Goal: Information Seeking & Learning: Learn about a topic

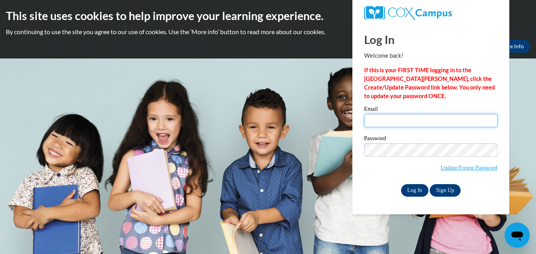
type input "matzekb@prescott.k12.wi.us"
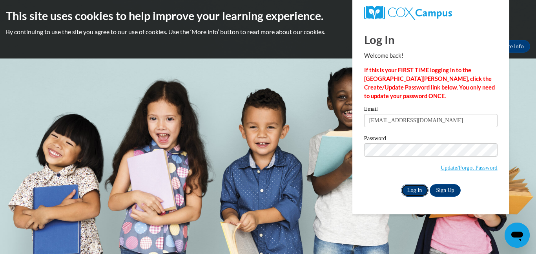
click at [409, 187] on input "Log In" at bounding box center [414, 190] width 27 height 13
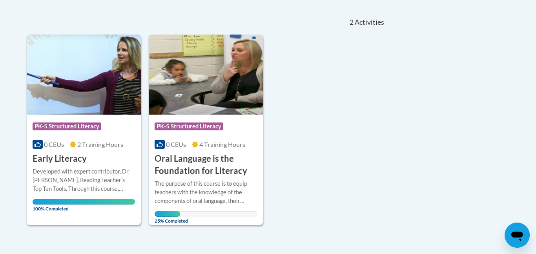
scroll to position [168, 0]
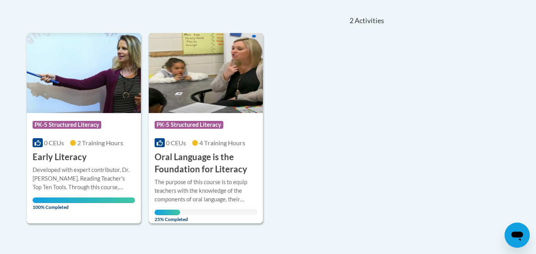
click at [215, 140] on span "4 Training Hours" at bounding box center [222, 142] width 46 height 7
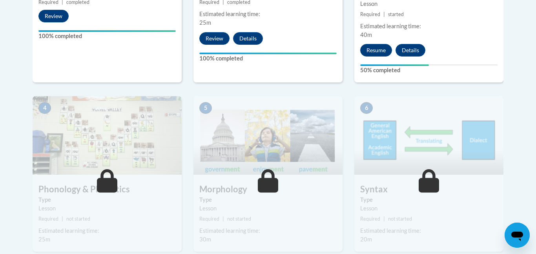
scroll to position [398, 0]
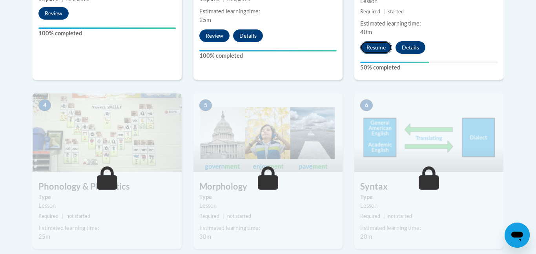
click at [370, 47] on button "Resume" at bounding box center [376, 47] width 32 height 13
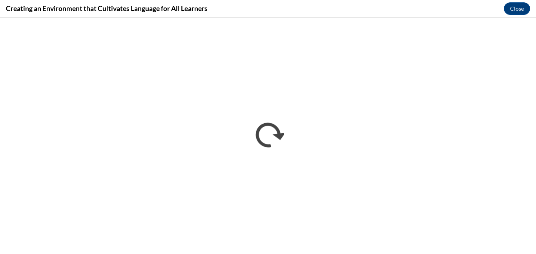
scroll to position [0, 0]
click at [515, 6] on button "Close" at bounding box center [516, 8] width 26 height 13
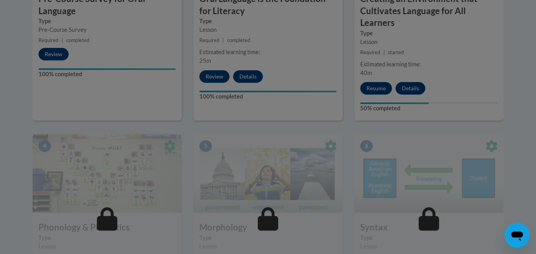
scroll to position [354, 0]
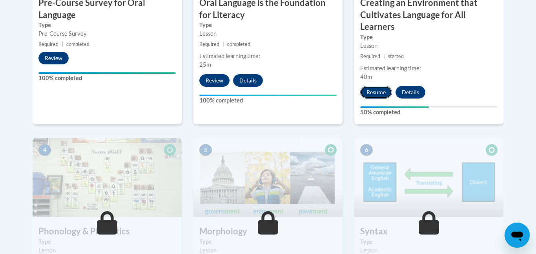
click at [385, 93] on button "Resume" at bounding box center [376, 92] width 32 height 13
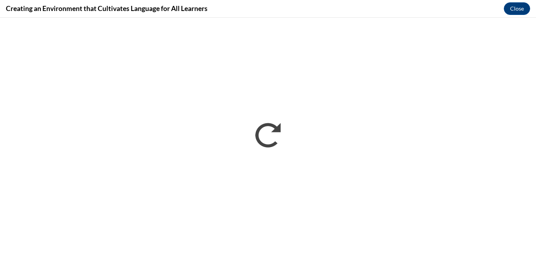
scroll to position [0, 0]
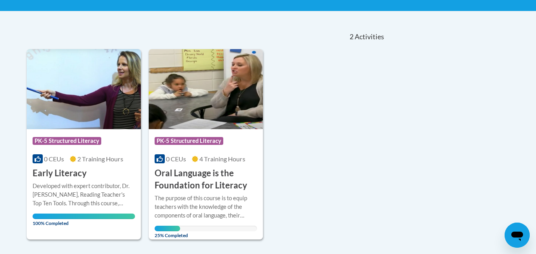
scroll to position [154, 0]
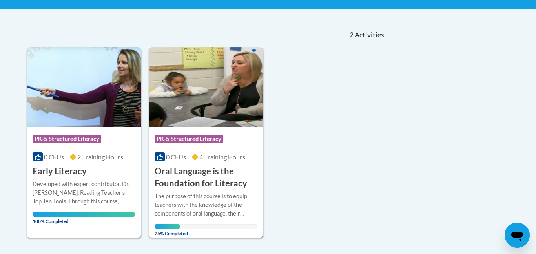
click at [227, 148] on div "Course Category: PK-5 Structured Literacy" at bounding box center [206, 140] width 102 height 18
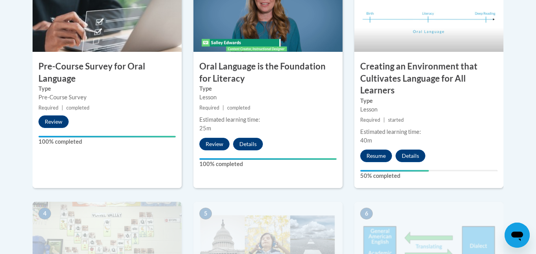
scroll to position [290, 0]
click at [369, 157] on button "Resume" at bounding box center [376, 156] width 32 height 13
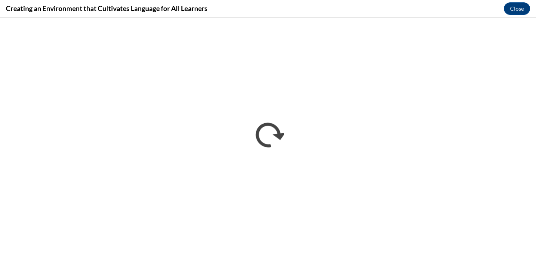
scroll to position [0, 0]
click at [512, 8] on button "Close" at bounding box center [516, 8] width 26 height 13
